Goal: Navigation & Orientation: Find specific page/section

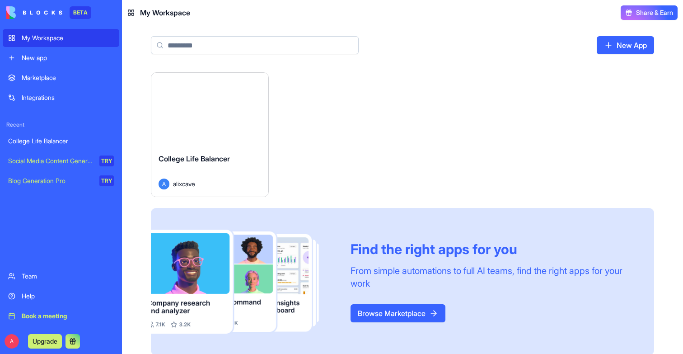
click at [56, 135] on link "College Life Balancer" at bounding box center [61, 141] width 117 height 18
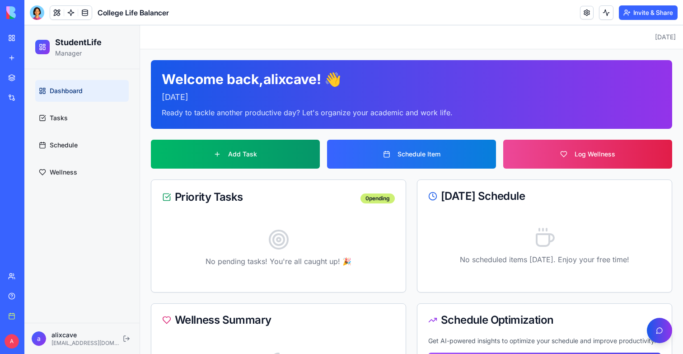
click at [84, 130] on ul "Dashboard Tasks Schedule Wellness" at bounding box center [82, 131] width 94 height 103
click at [73, 119] on link "Tasks" at bounding box center [82, 118] width 94 height 22
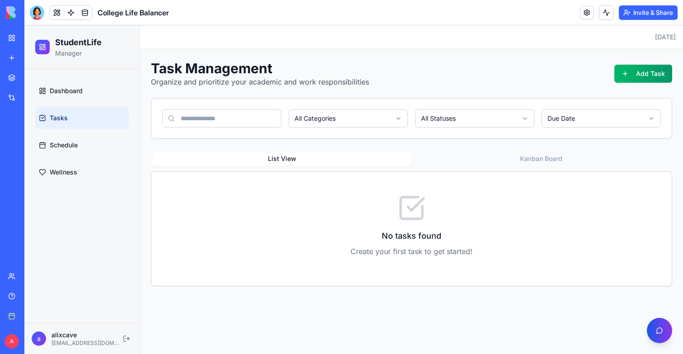
click at [70, 133] on ul "Dashboard Tasks Schedule Wellness" at bounding box center [82, 131] width 94 height 103
click at [70, 136] on link "Schedule" at bounding box center [82, 145] width 94 height 22
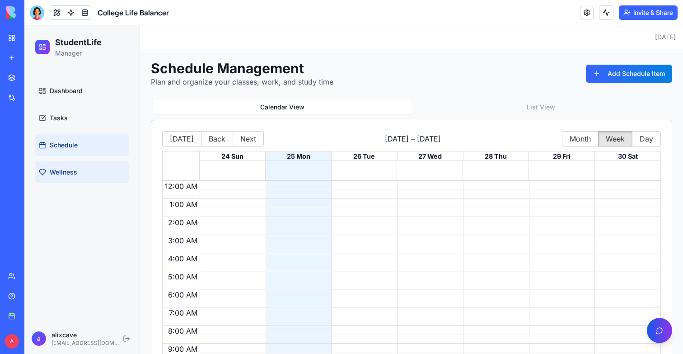
click at [63, 173] on span "Wellness" at bounding box center [64, 172] width 28 height 9
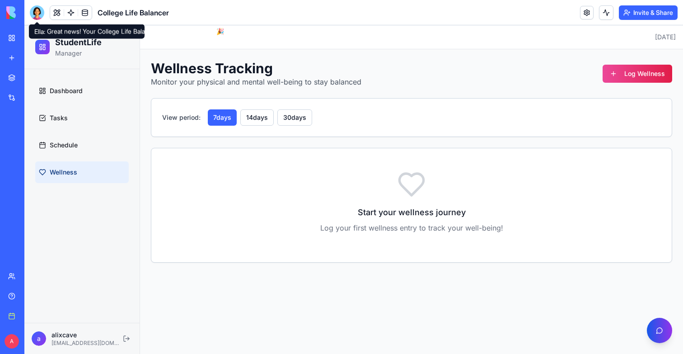
click at [37, 12] on div at bounding box center [37, 12] width 14 height 14
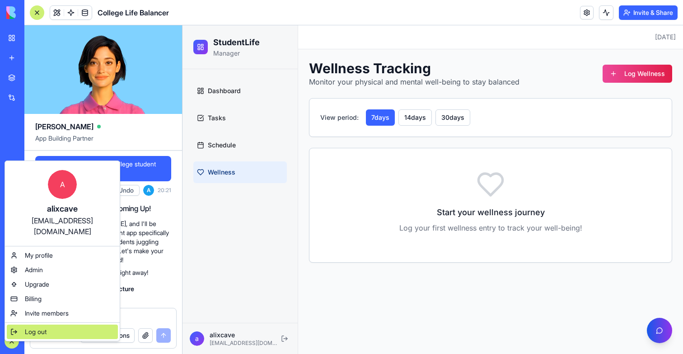
click at [28, 327] on span "Log out" at bounding box center [36, 331] width 22 height 9
